Goal: Task Accomplishment & Management: Manage account settings

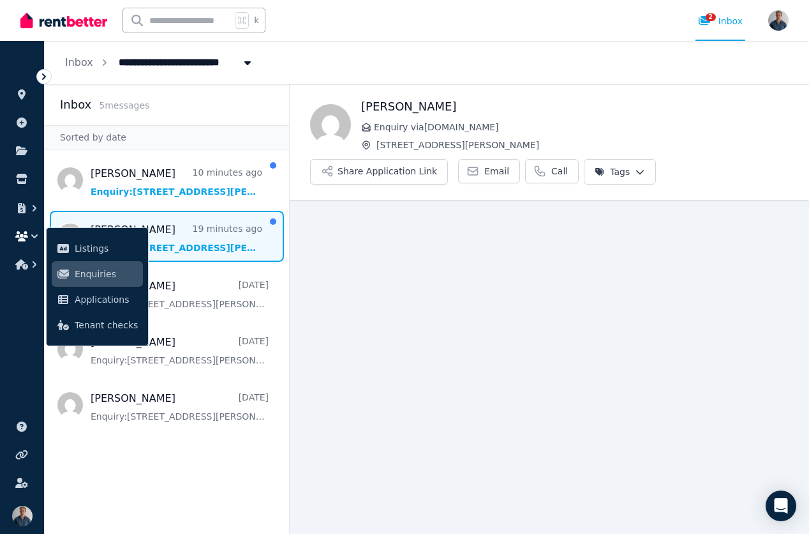
click at [135, 440] on aside "Inbox 5 message s Sorted by date [PERSON_NAME] 10 minutes ago Enquiry: [STREET_…" at bounding box center [167, 308] width 245 height 449
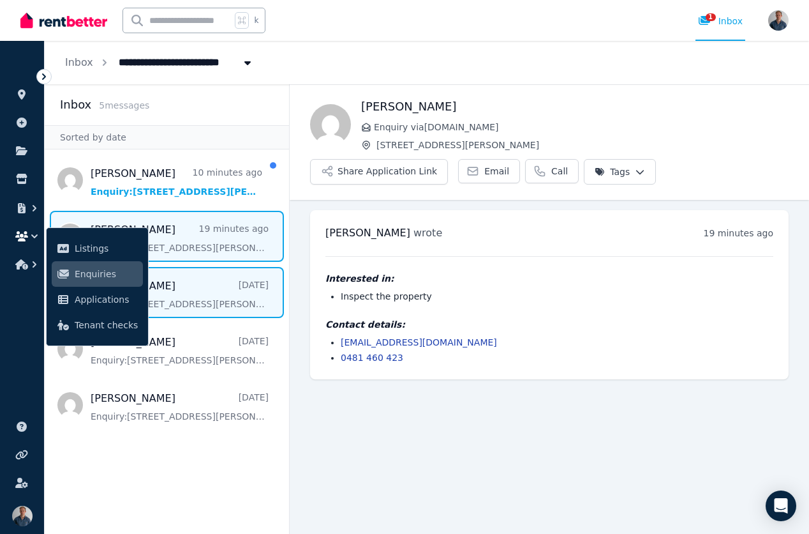
click at [169, 295] on span "Message list" at bounding box center [167, 292] width 244 height 51
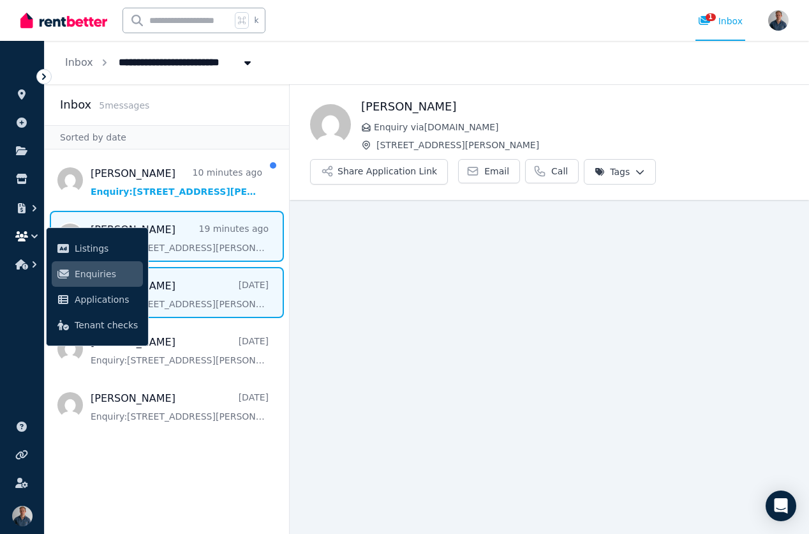
click at [195, 255] on span "Message list" at bounding box center [167, 236] width 244 height 51
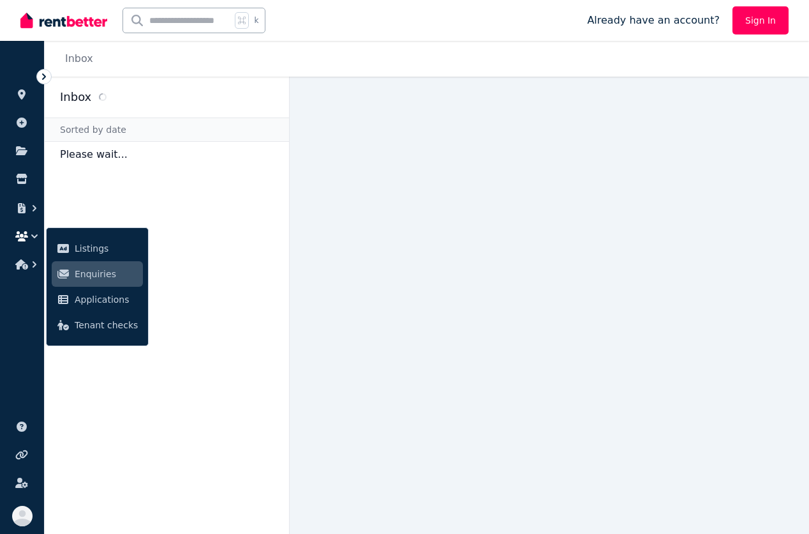
click at [68, 276] on icon at bounding box center [63, 274] width 13 height 10
click at [29, 223] on ul "ORGANISE Properties Add property Documents Marketplace Listings Enquiries Appli…" at bounding box center [22, 166] width 44 height 225
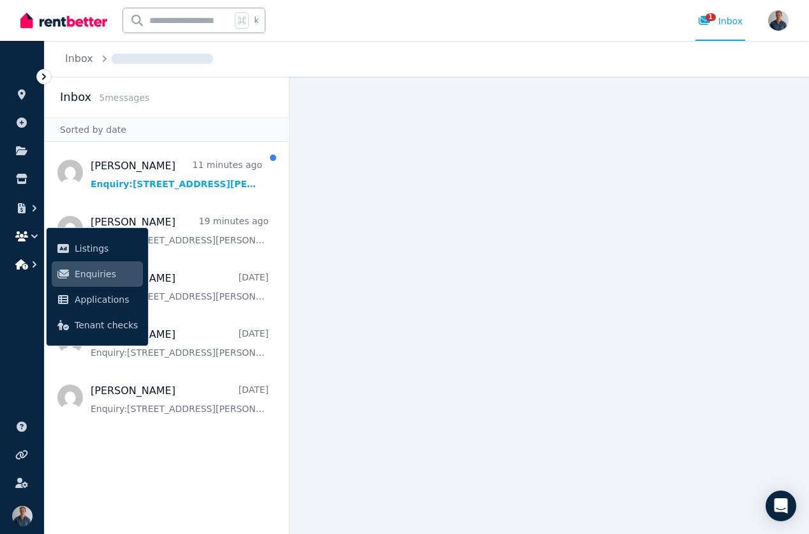
click at [35, 266] on icon "button" at bounding box center [34, 264] width 13 height 13
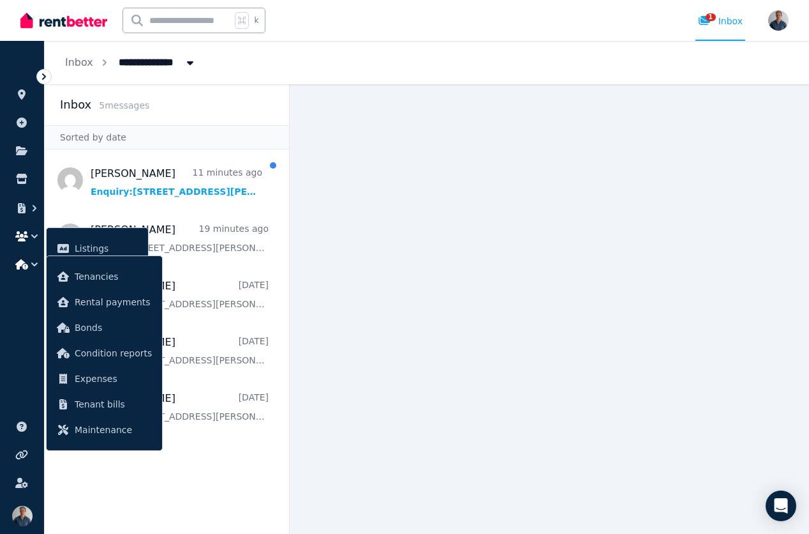
click at [35, 266] on icon "button" at bounding box center [34, 264] width 13 height 13
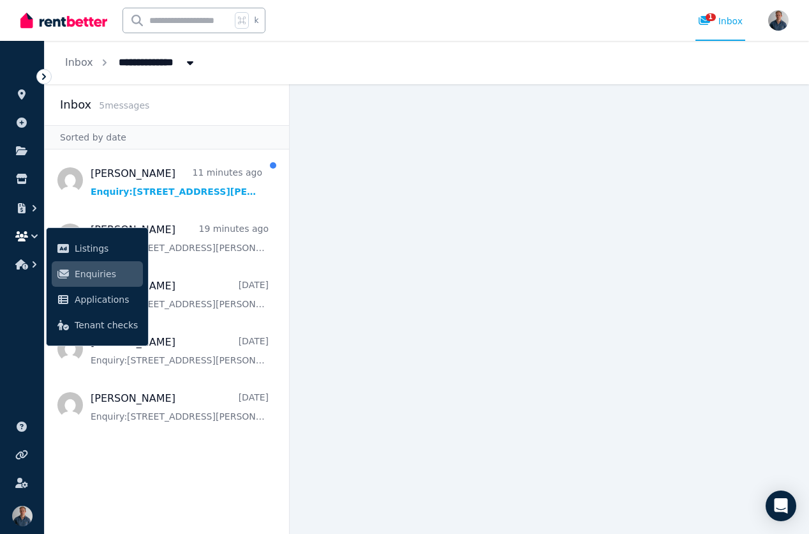
click at [35, 247] on ul "ORGANISE Properties Add property Documents Marketplace Listings Enquiries Appli…" at bounding box center [22, 166] width 44 height 225
click at [35, 236] on icon "button" at bounding box center [34, 236] width 6 height 4
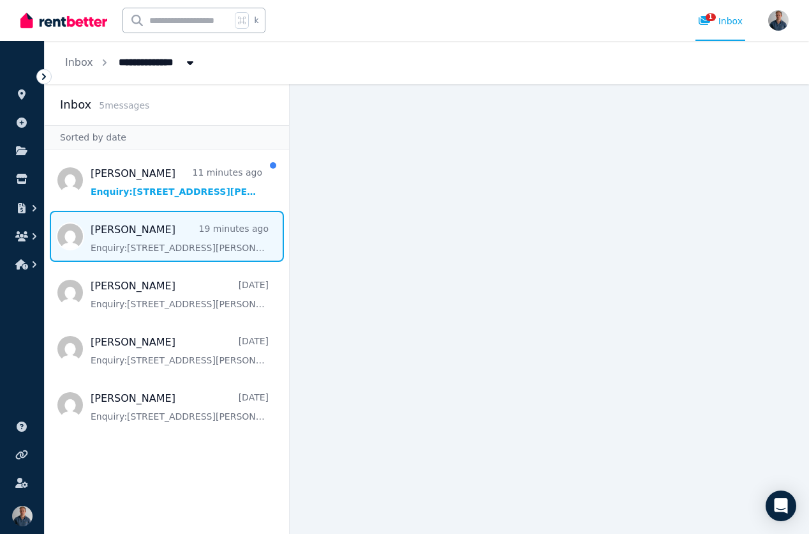
click at [193, 247] on span "Message list" at bounding box center [167, 236] width 244 height 51
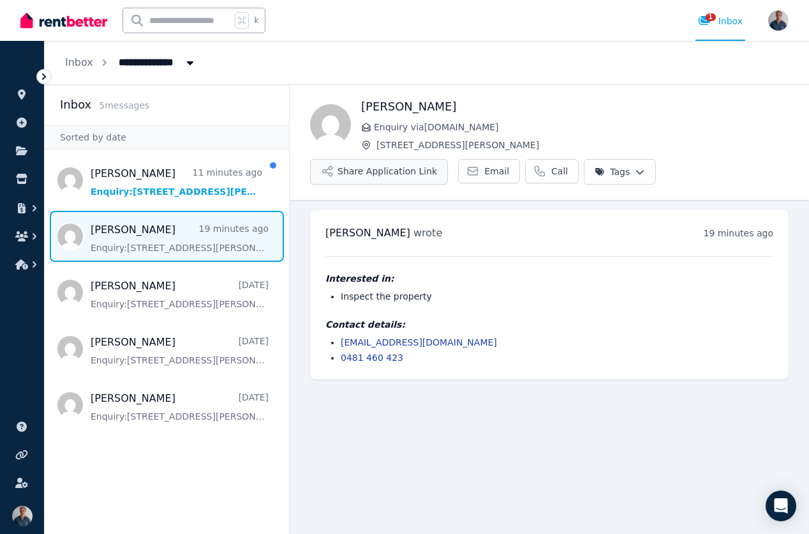
click at [386, 176] on button "Share Application Link" at bounding box center [379, 172] width 138 height 26
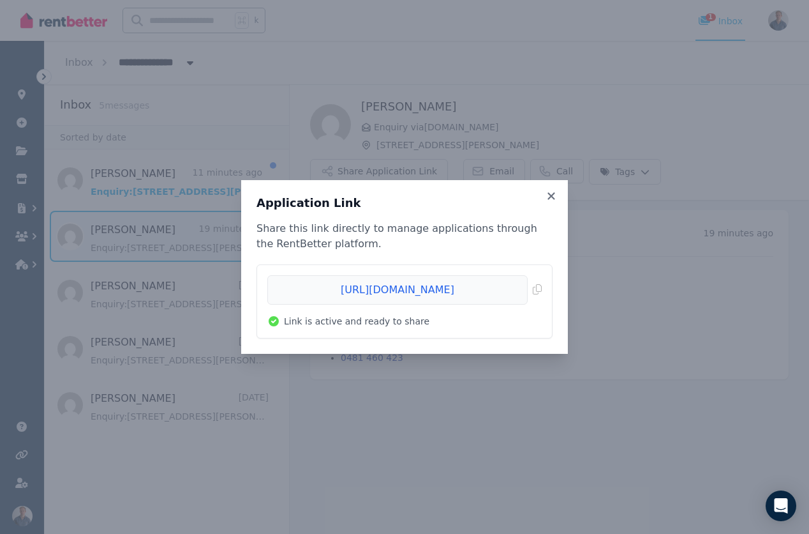
drag, startPoint x: 417, startPoint y: 289, endPoint x: 412, endPoint y: 327, distance: 38.7
click at [412, 327] on li "[URL][DOMAIN_NAME] Copied! Link is active and ready to share" at bounding box center [404, 301] width 295 height 73
click at [419, 295] on span "Copied!" at bounding box center [404, 289] width 274 height 29
click at [536, 287] on span "Copied!" at bounding box center [404, 289] width 274 height 29
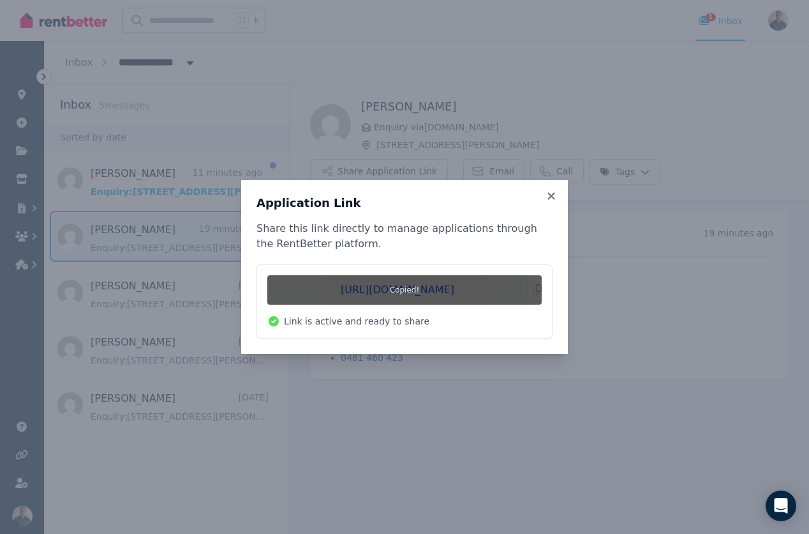
click at [553, 202] on div "Application Link Share this link directly to manage applications through the Re…" at bounding box center [404, 267] width 327 height 174
click at [551, 192] on icon at bounding box center [551, 195] width 13 height 11
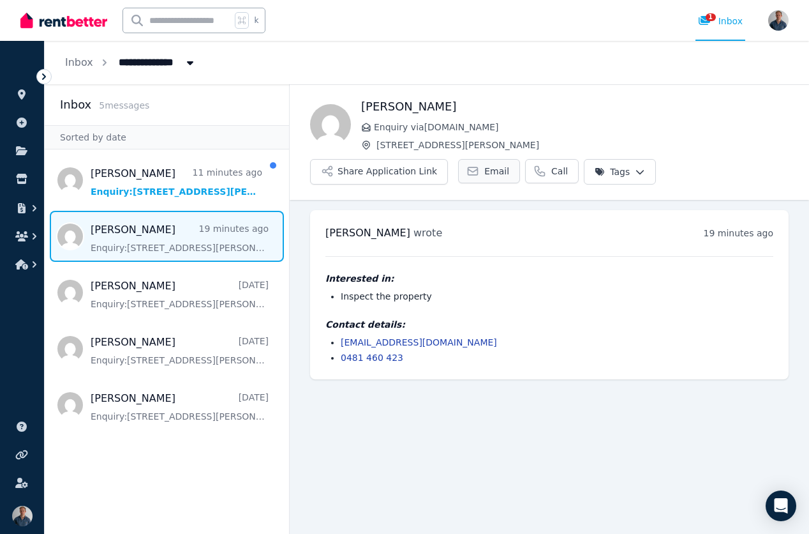
click at [474, 172] on icon at bounding box center [473, 171] width 13 height 13
click at [484, 165] on span "Email" at bounding box center [496, 171] width 25 height 13
click at [610, 173] on html "**********" at bounding box center [404, 267] width 809 height 534
click at [527, 177] on html "**********" at bounding box center [404, 267] width 809 height 534
click at [500, 171] on span "Email" at bounding box center [496, 171] width 25 height 13
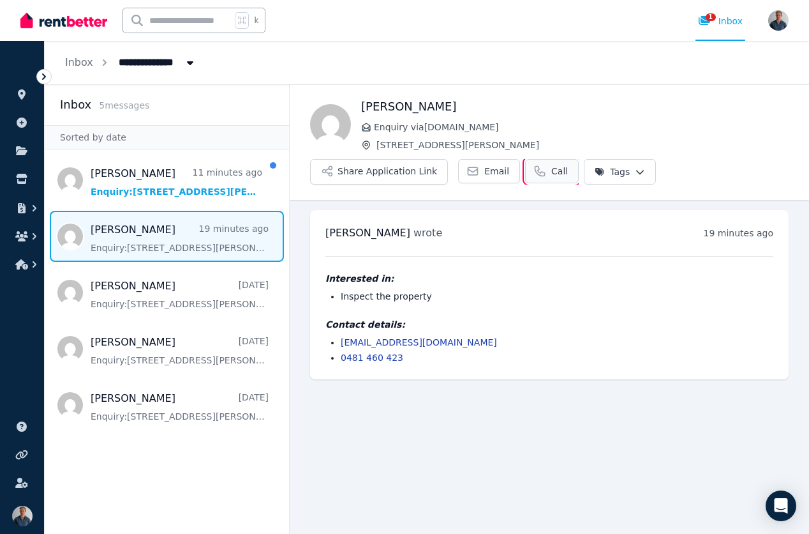
click at [553, 174] on span "Call" at bounding box center [559, 171] width 17 height 13
click at [398, 167] on button "Share Application Link" at bounding box center [379, 172] width 138 height 26
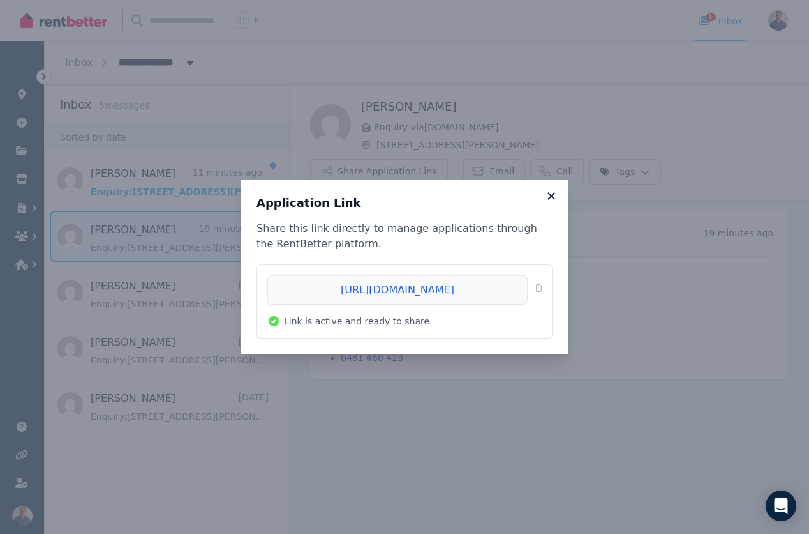
click at [557, 196] on icon at bounding box center [551, 195] width 13 height 11
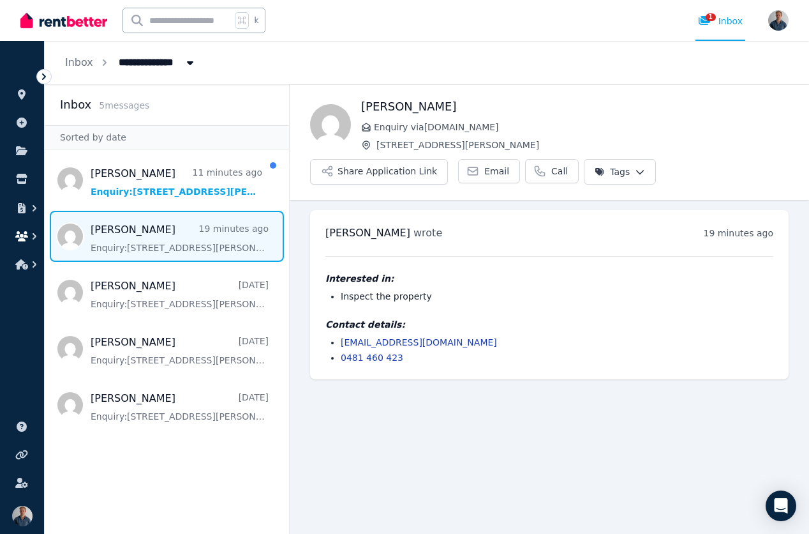
click at [31, 234] on icon "button" at bounding box center [34, 236] width 13 height 13
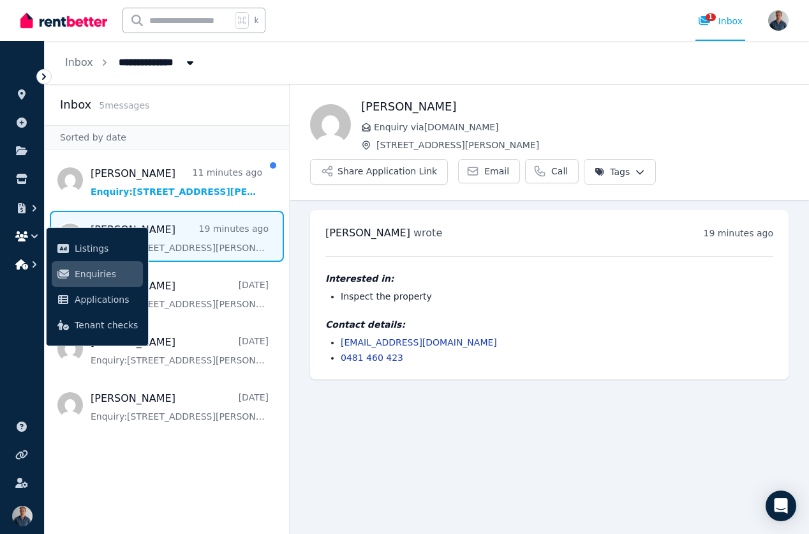
click at [29, 267] on icon "button" at bounding box center [34, 264] width 13 height 13
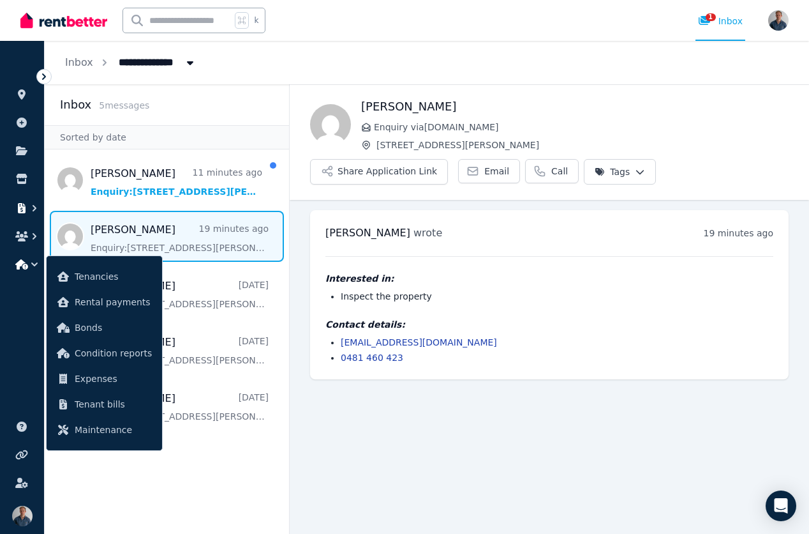
click at [32, 207] on icon "button" at bounding box center [34, 208] width 13 height 13
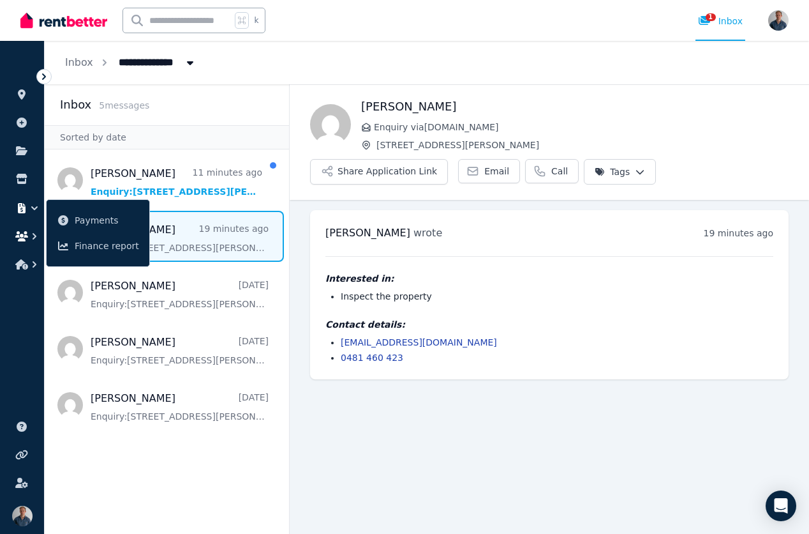
click at [32, 227] on button "button" at bounding box center [22, 236] width 24 height 23
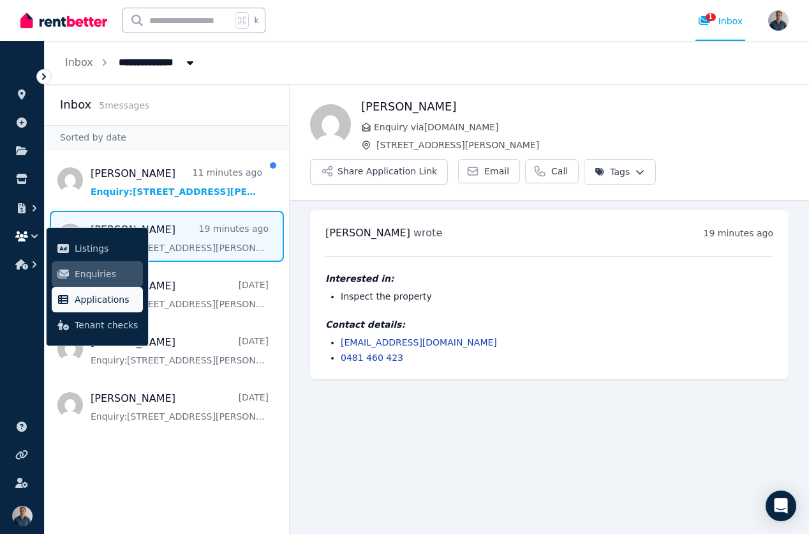
click at [95, 302] on span "Applications" at bounding box center [106, 299] width 63 height 15
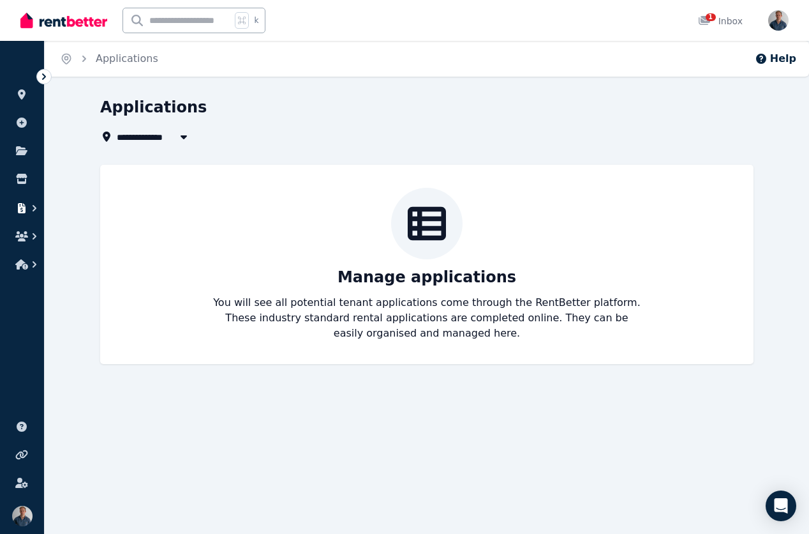
click at [14, 199] on button "button" at bounding box center [22, 208] width 24 height 23
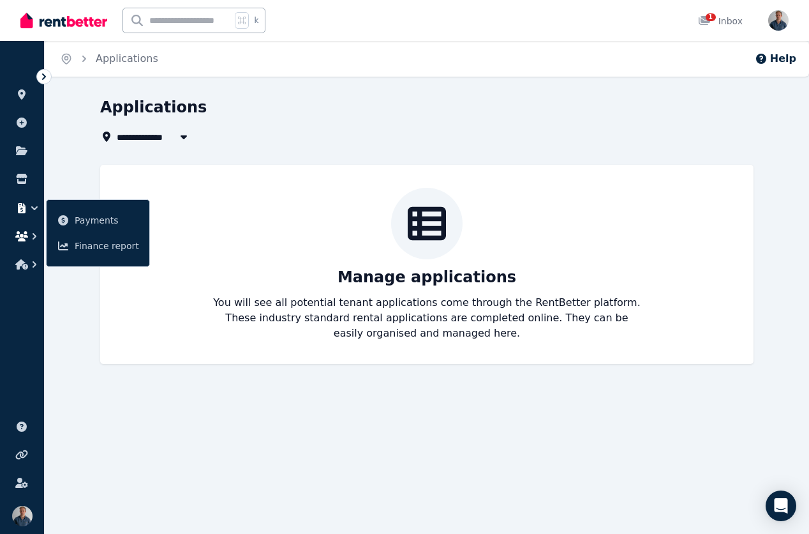
click at [24, 237] on icon "button" at bounding box center [21, 236] width 13 height 10
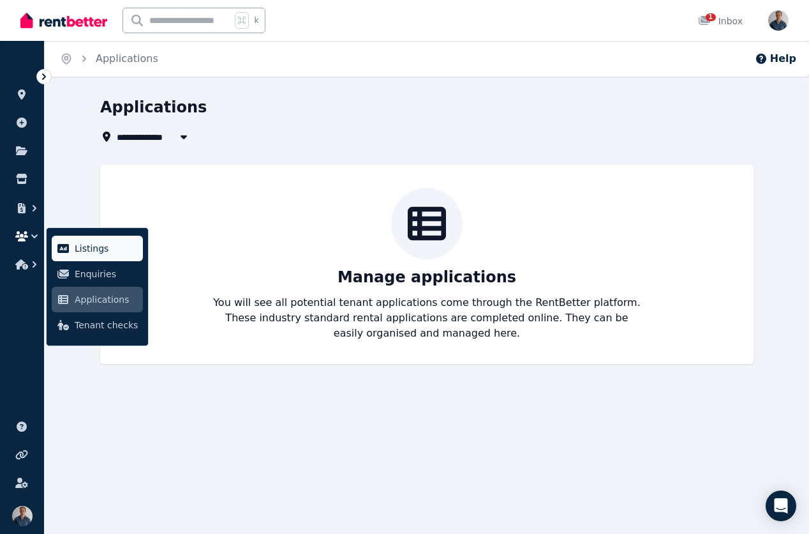
click at [86, 246] on span "Listings" at bounding box center [106, 248] width 63 height 15
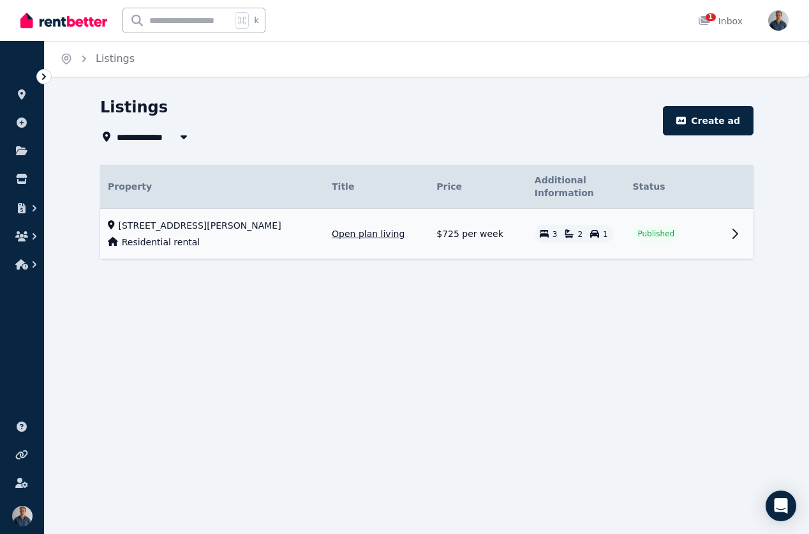
click at [741, 234] on icon at bounding box center [735, 233] width 15 height 15
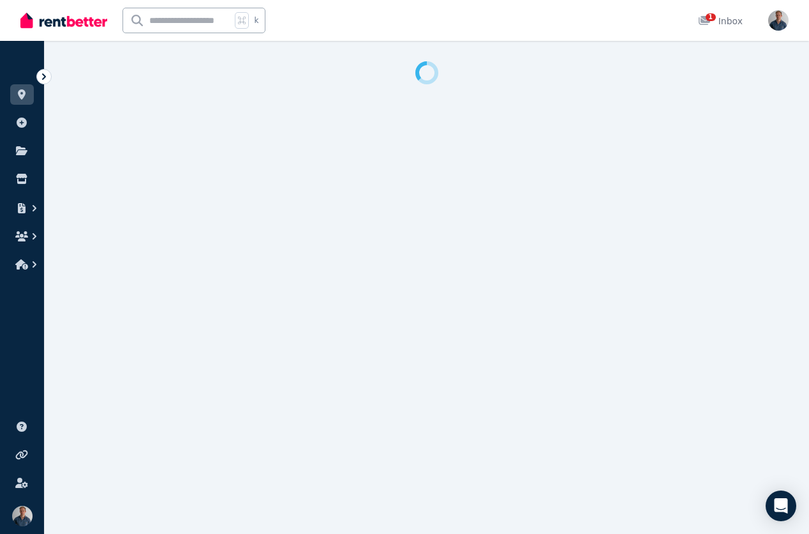
select select "**********"
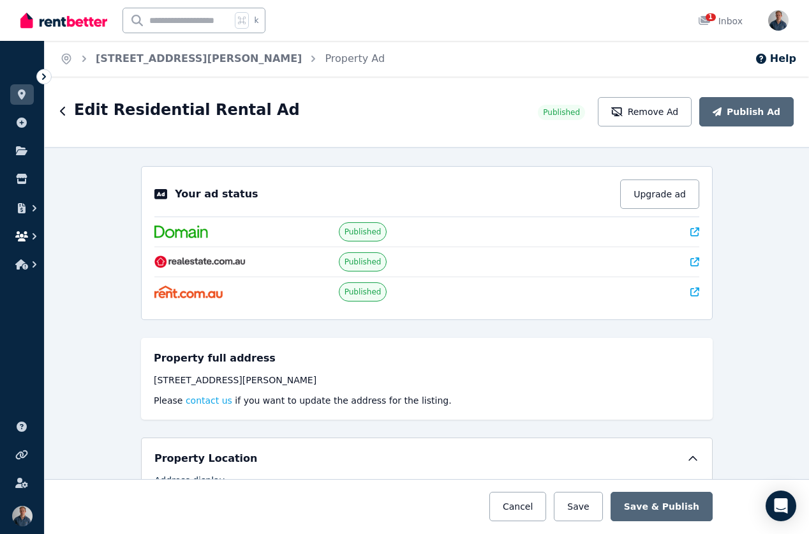
click at [24, 241] on button "button" at bounding box center [22, 236] width 24 height 23
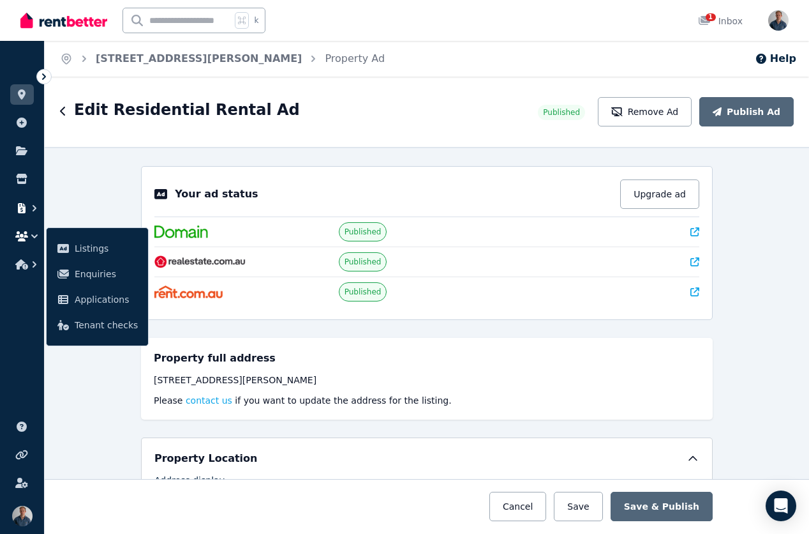
click at [30, 212] on icon "button" at bounding box center [34, 208] width 13 height 13
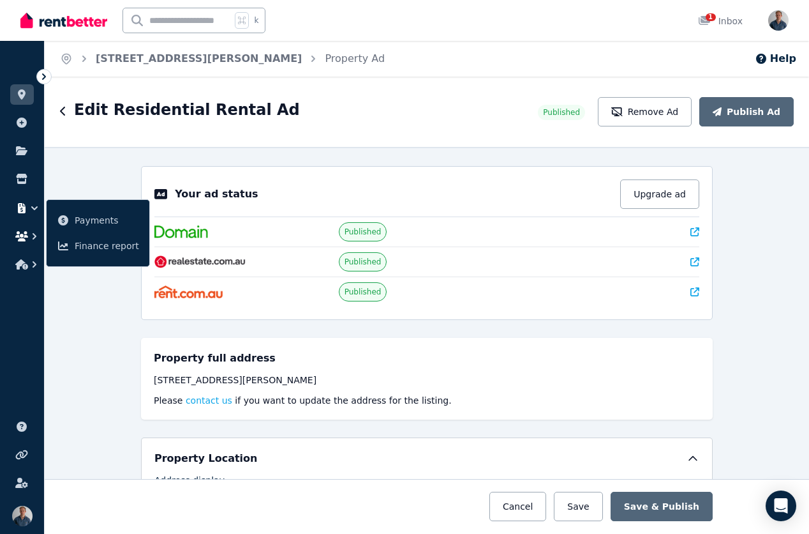
click at [30, 233] on icon "button" at bounding box center [34, 236] width 13 height 13
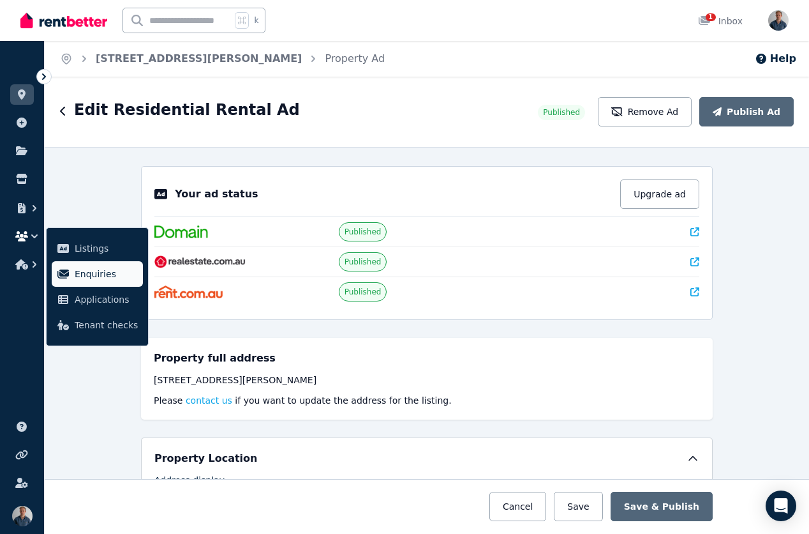
click at [103, 276] on span "Enquiries" at bounding box center [106, 273] width 63 height 15
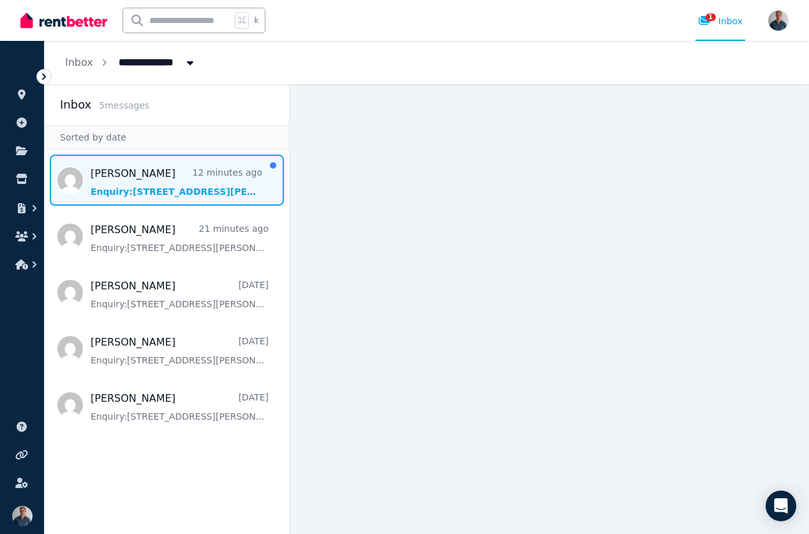
click at [157, 176] on span "Message list" at bounding box center [167, 179] width 244 height 51
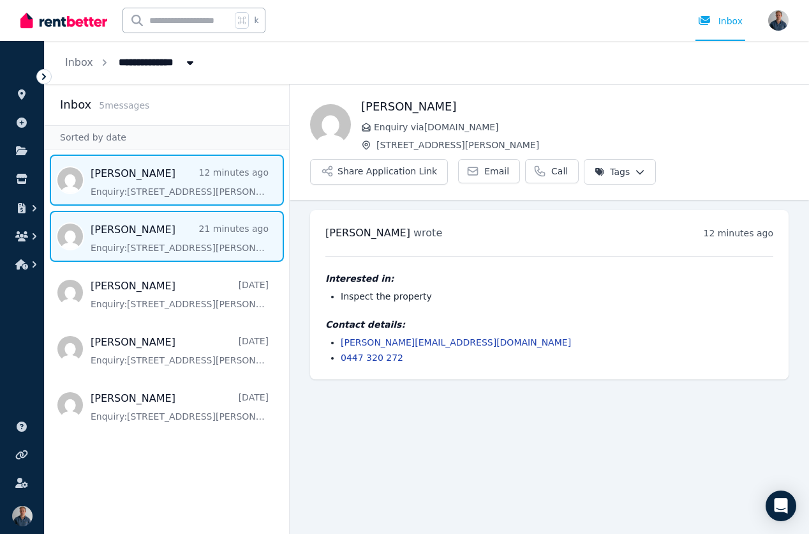
click at [175, 260] on span "Message list" at bounding box center [167, 236] width 244 height 51
click at [176, 190] on span "Message list" at bounding box center [167, 179] width 244 height 51
click at [135, 246] on span "Message list" at bounding box center [167, 236] width 244 height 51
click at [140, 184] on span "Message list" at bounding box center [167, 179] width 244 height 51
click at [146, 241] on span "Message list" at bounding box center [167, 236] width 244 height 51
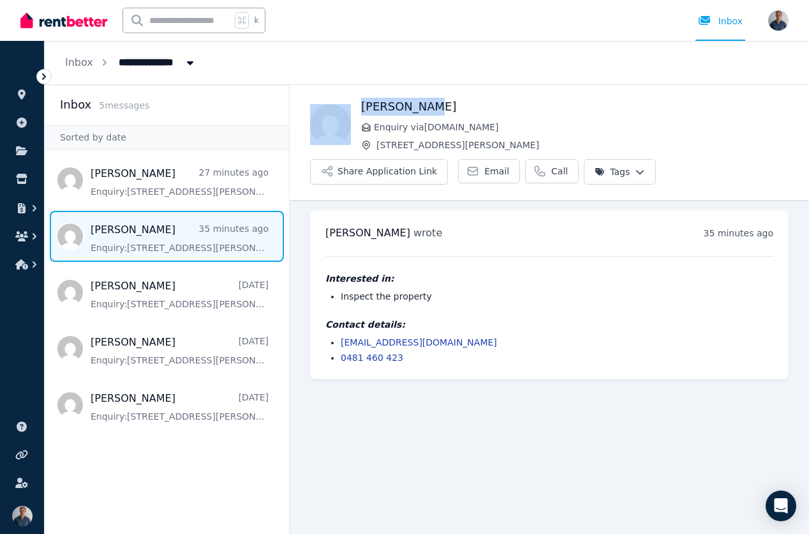
drag, startPoint x: 426, startPoint y: 110, endPoint x: 355, endPoint y: 104, distance: 70.5
click at [355, 104] on div "[PERSON_NAME] Enquiry via [DOMAIN_NAME] [STREET_ADDRESS][PERSON_NAME], Footscra…" at bounding box center [550, 141] width 520 height 87
copy div "[PERSON_NAME]"
